Goal: Task Accomplishment & Management: Use online tool/utility

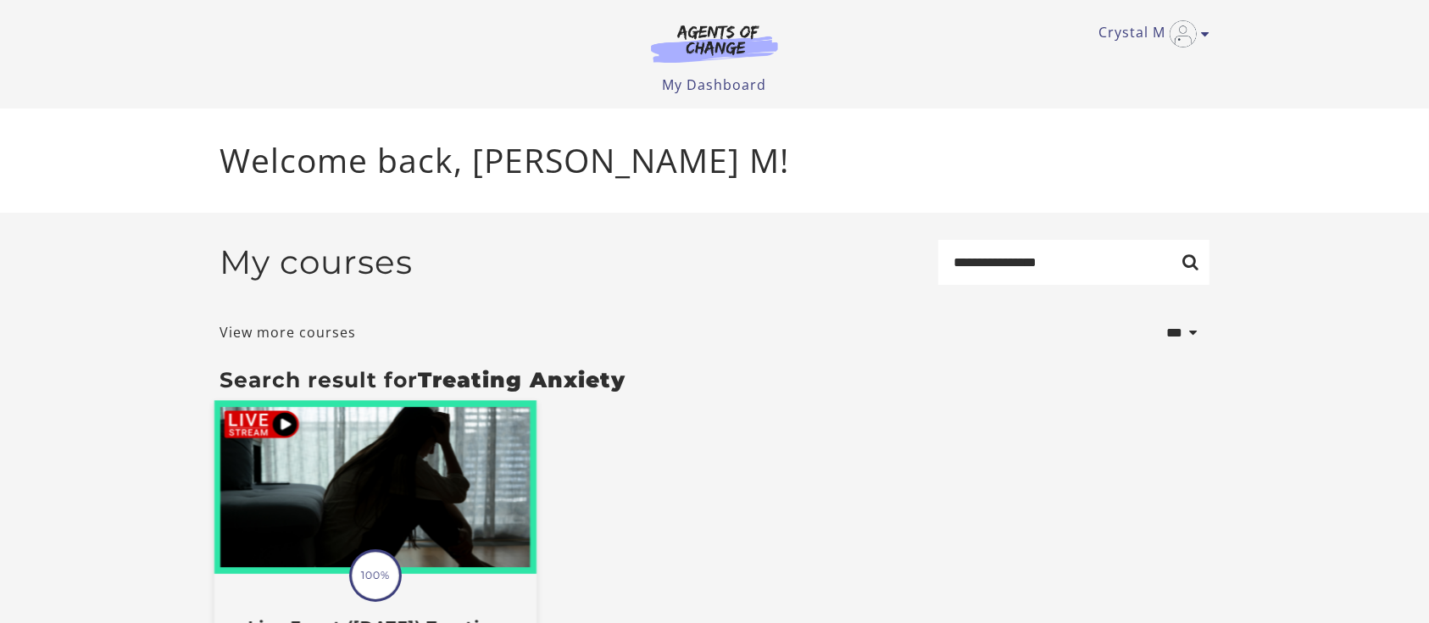
click at [258, 428] on img at bounding box center [375, 488] width 322 height 174
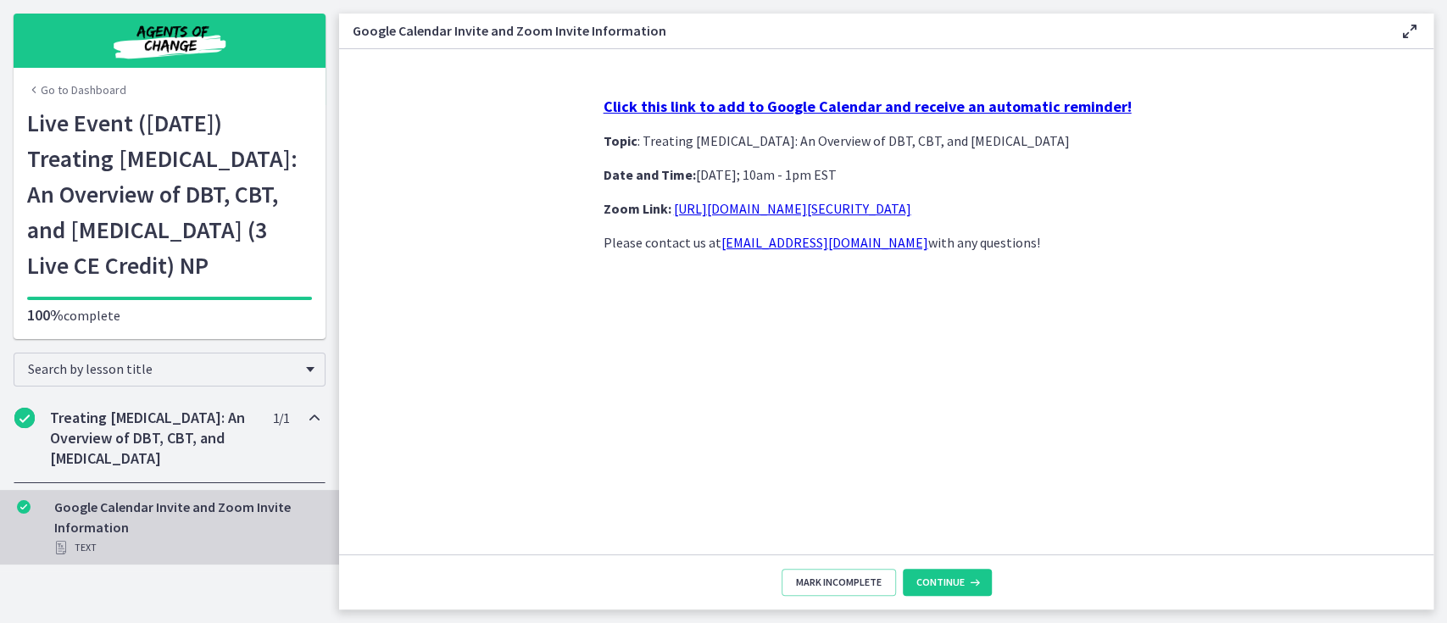
drag, startPoint x: 1399, startPoint y: 288, endPoint x: 853, endPoint y: 254, distance: 547.0
click at [874, 265] on section "Click this link to add to Google Calendar and receive an automatic reminder! To…" at bounding box center [886, 301] width 1094 height 505
click at [882, 209] on link "[URL][DOMAIN_NAME][SECURITY_DATA]" at bounding box center [792, 208] width 237 height 17
